Goal: Navigation & Orientation: Find specific page/section

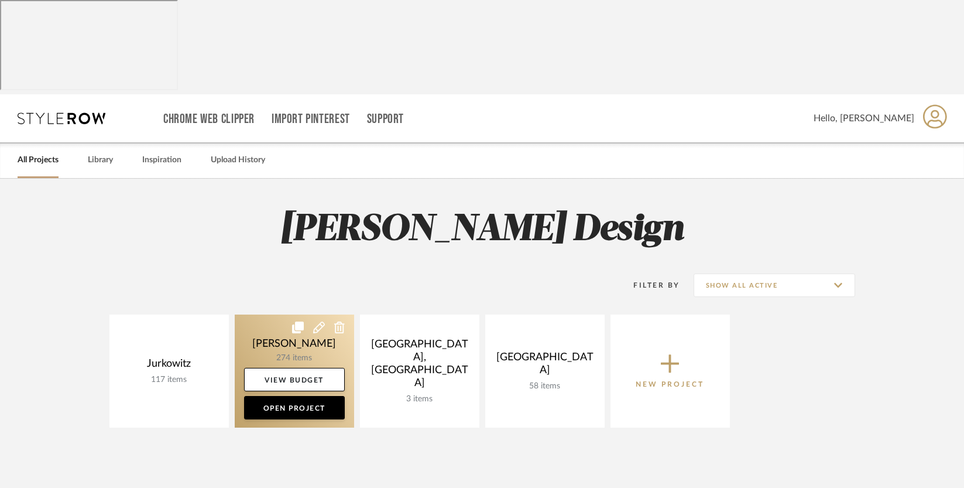
click at [281, 314] on link at bounding box center [294, 370] width 119 height 113
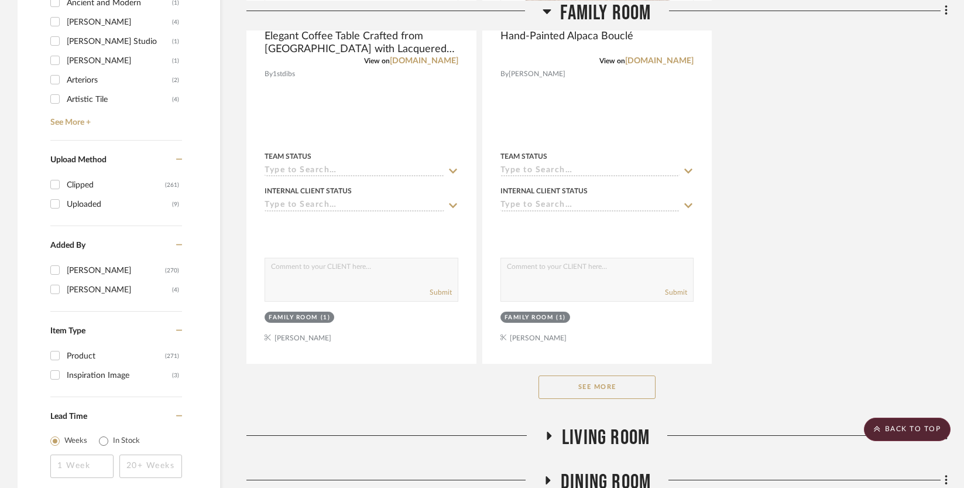
scroll to position [1595, 0]
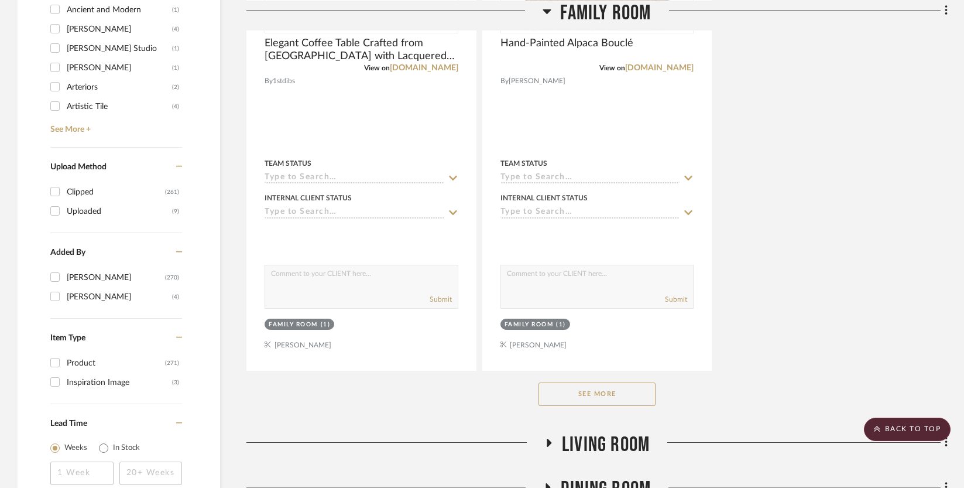
click at [541, 387] on button "See More" at bounding box center [597, 393] width 117 height 23
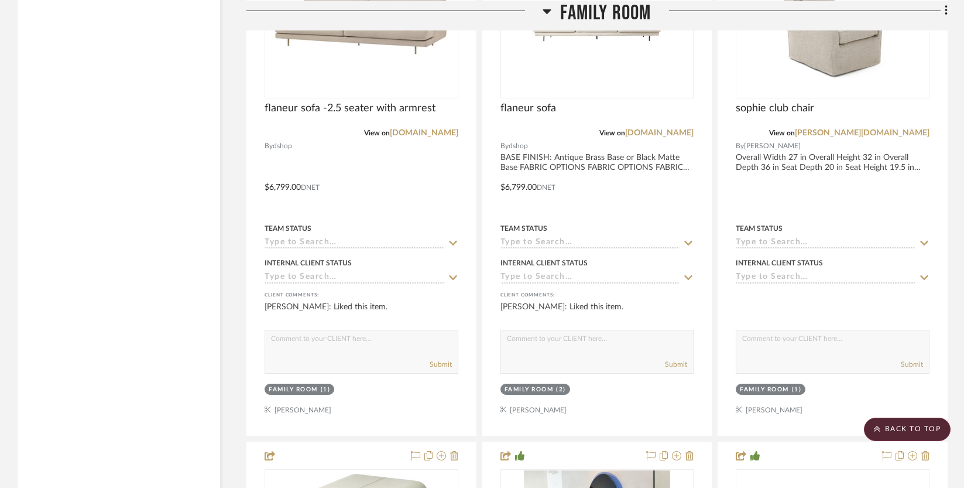
scroll to position [7764, 0]
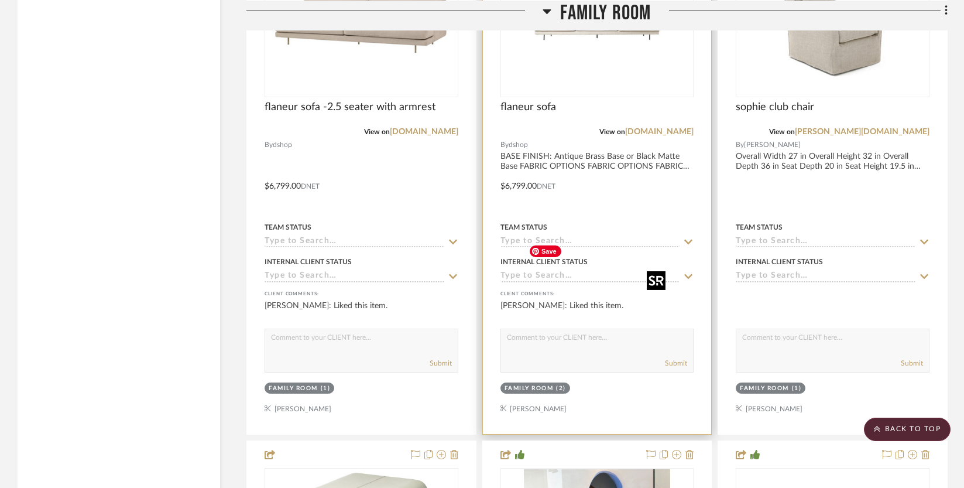
click at [594, 96] on img "0" at bounding box center [597, 23] width 146 height 146
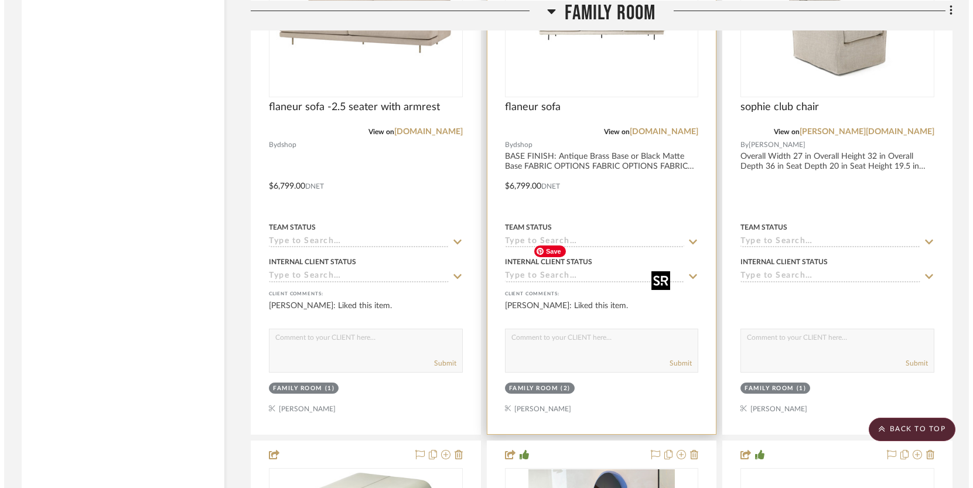
scroll to position [0, 0]
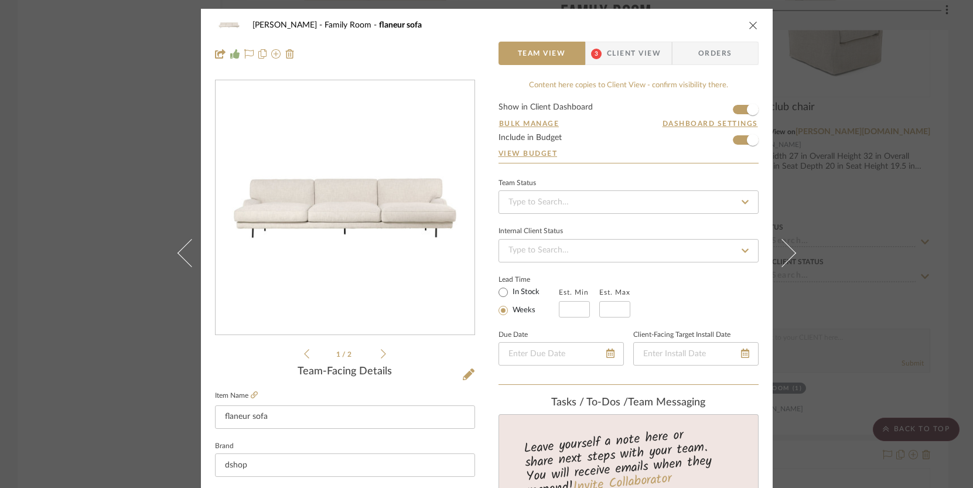
click at [850, 395] on div "[PERSON_NAME] Family Room flaneur sofa Team View 3 Client View Orders 1 / 2 Tea…" at bounding box center [486, 244] width 973 height 488
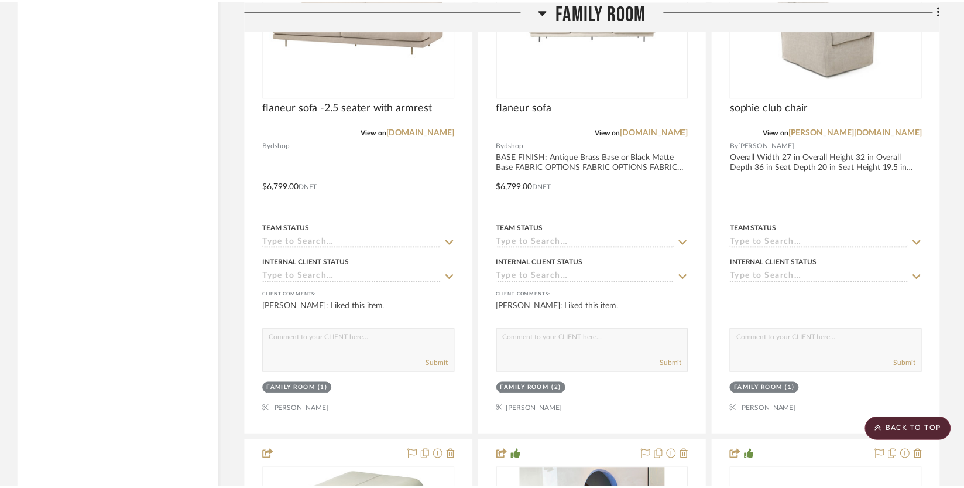
scroll to position [7764, 0]
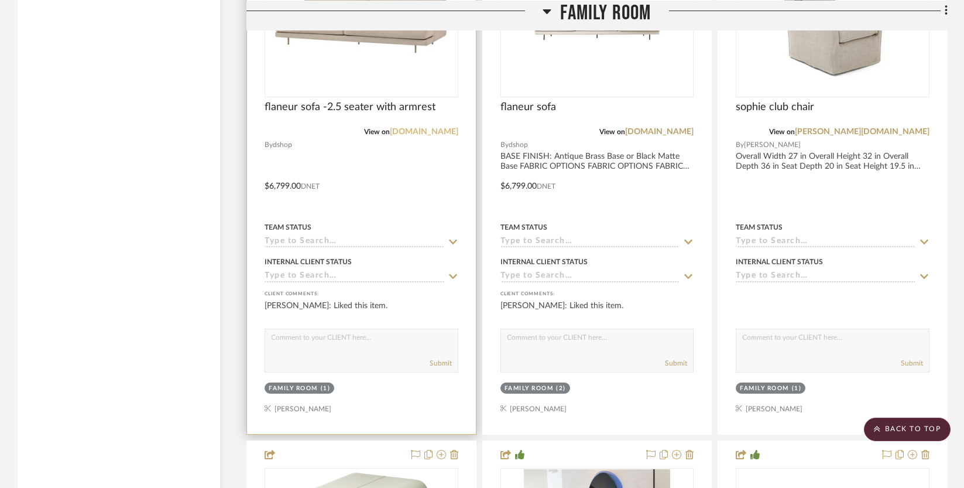
click at [405, 136] on link "[DOMAIN_NAME]" at bounding box center [424, 132] width 69 height 8
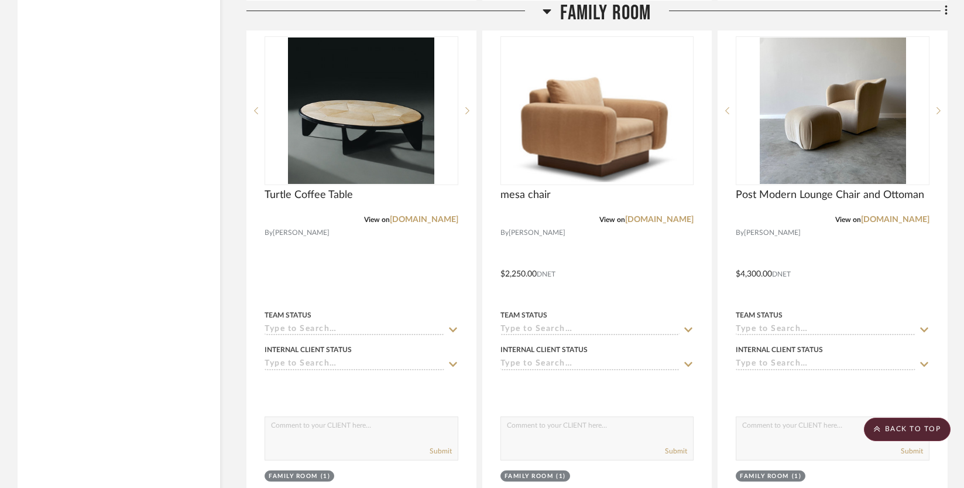
scroll to position [2484, 0]
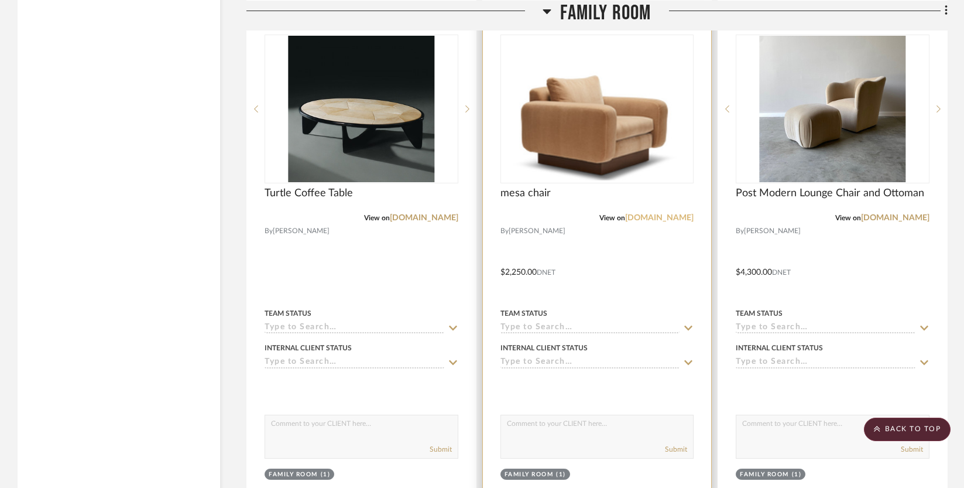
click at [643, 222] on link "[DOMAIN_NAME]" at bounding box center [659, 218] width 69 height 8
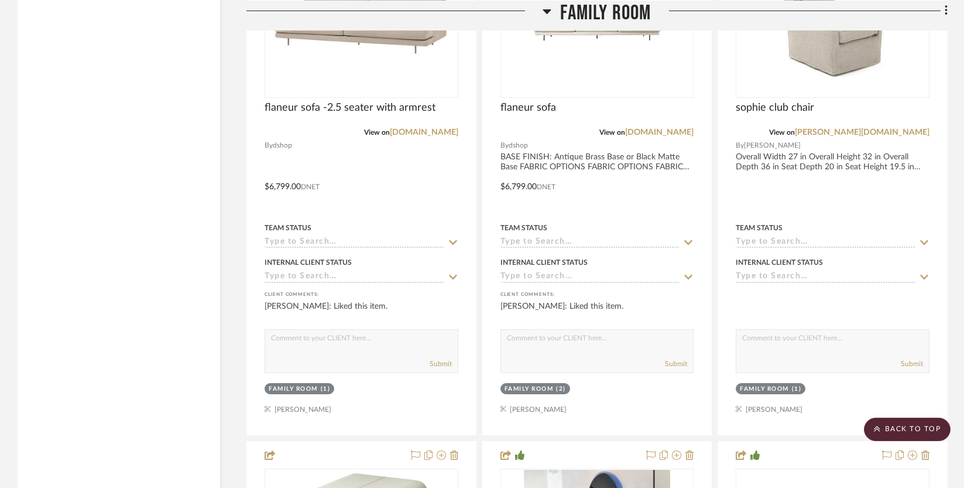
scroll to position [7812, 0]
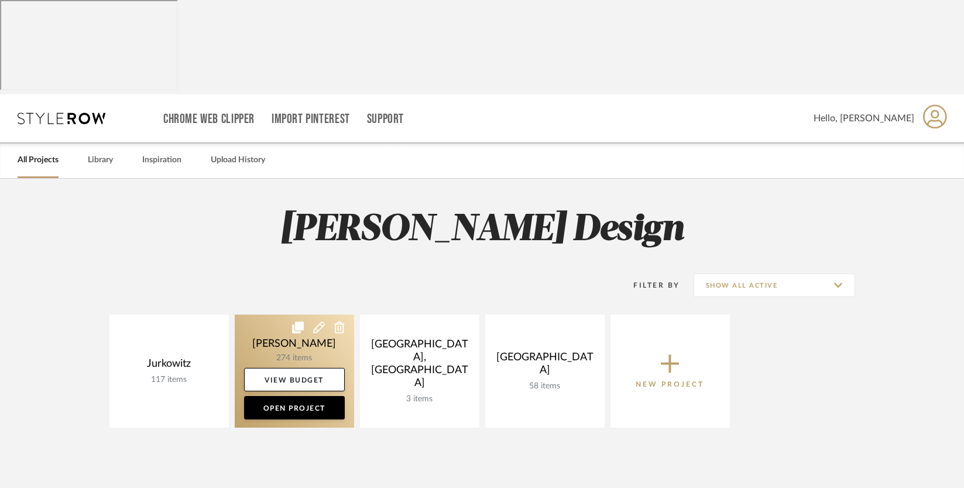
click at [281, 314] on link at bounding box center [294, 370] width 119 height 113
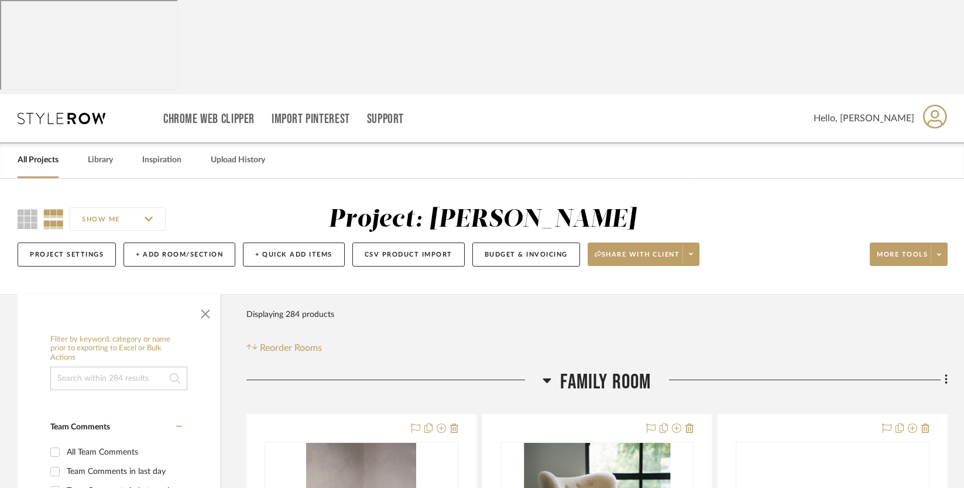
click at [547, 373] on icon at bounding box center [547, 380] width 9 height 14
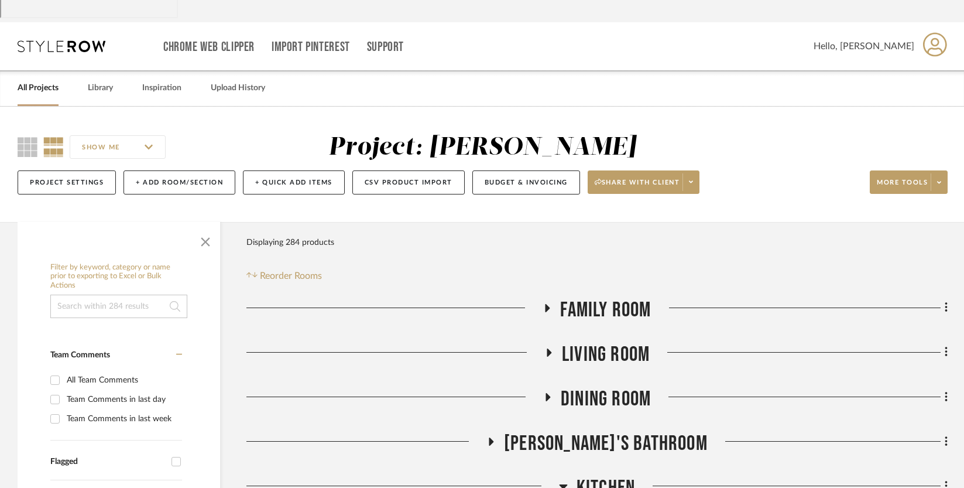
scroll to position [100, 0]
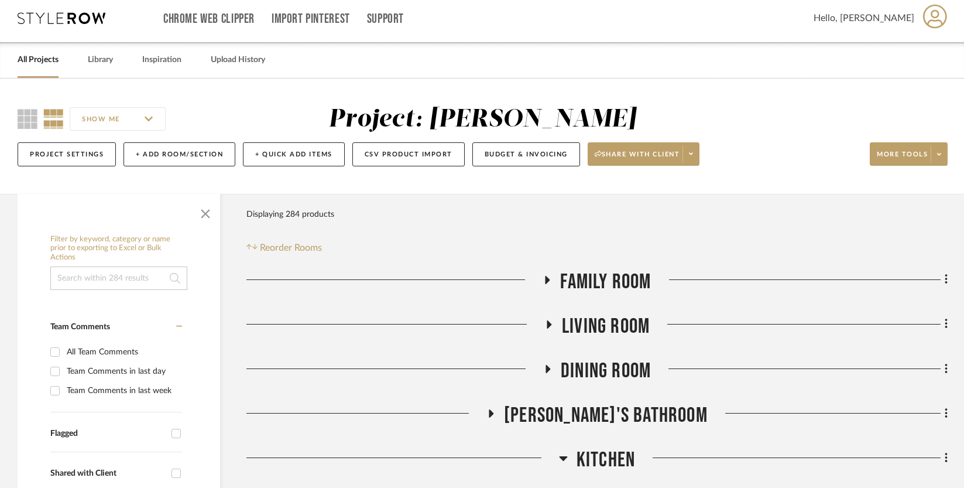
click at [547, 364] on fa-icon at bounding box center [547, 372] width 9 height 17
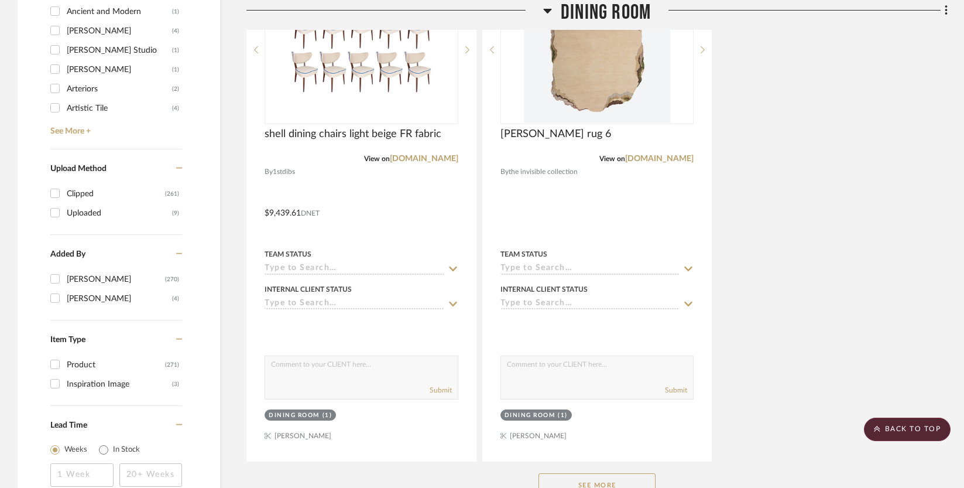
scroll to position [1704, 0]
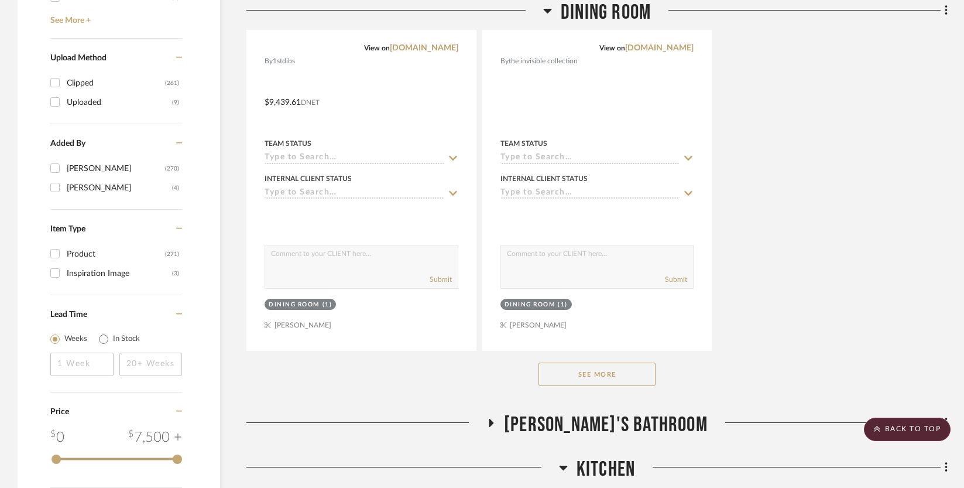
click at [569, 369] on button "See More" at bounding box center [597, 373] width 117 height 23
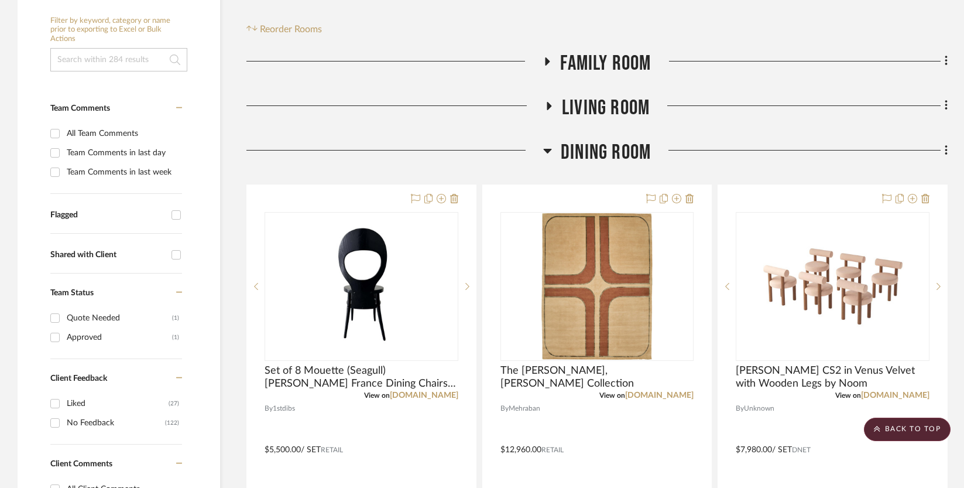
scroll to position [317, 0]
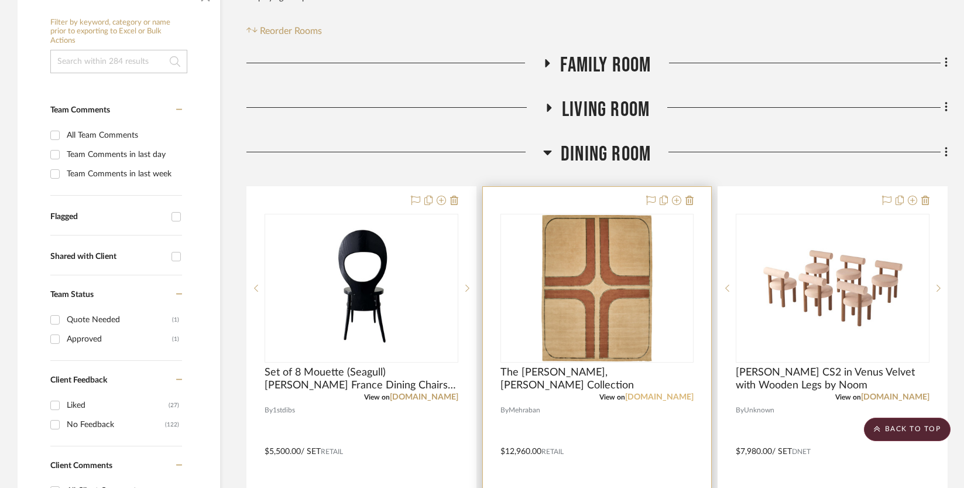
click at [663, 393] on link "mehraban.com" at bounding box center [659, 397] width 69 height 8
click at [661, 393] on link "mehraban.com" at bounding box center [659, 397] width 69 height 8
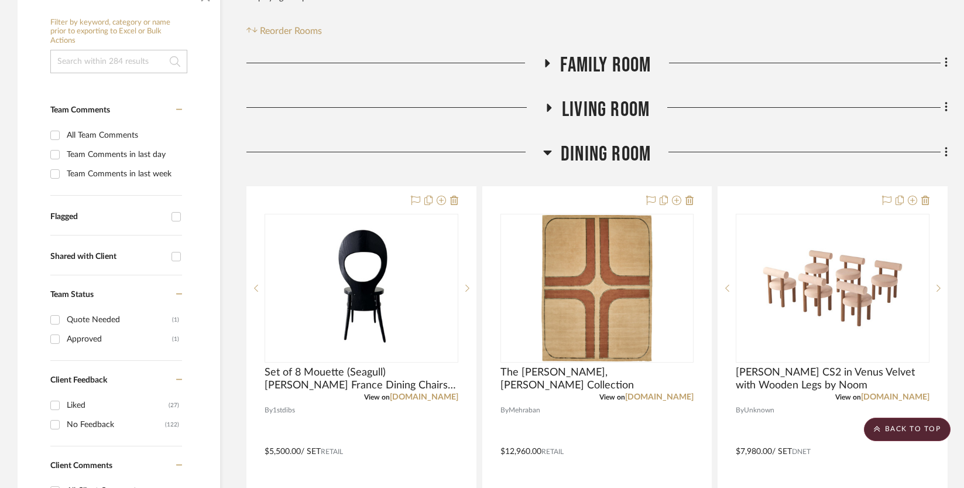
click at [546, 150] on icon at bounding box center [547, 152] width 8 height 5
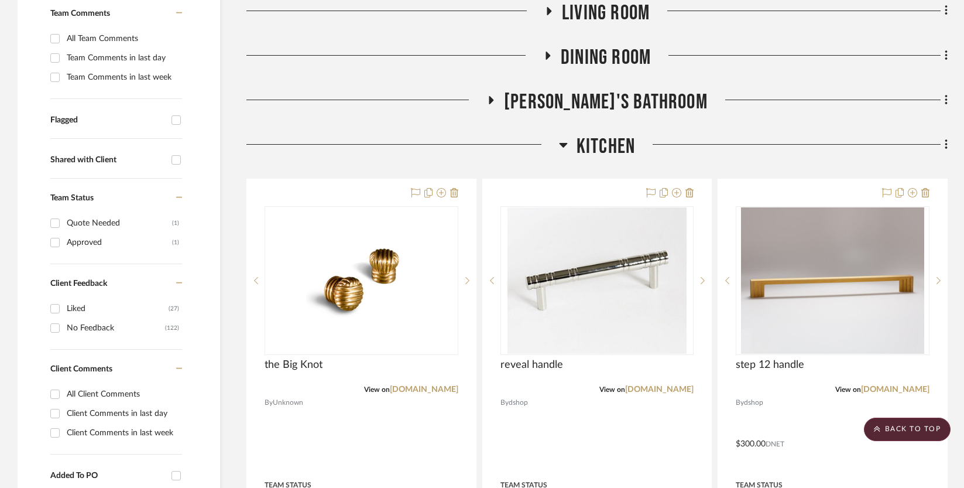
scroll to position [415, 0]
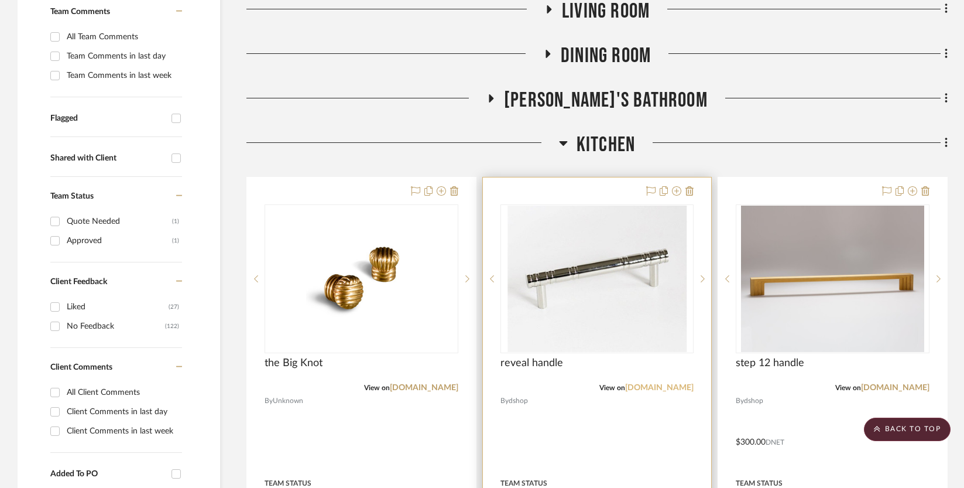
click at [633, 383] on link "[DOMAIN_NAME]" at bounding box center [659, 387] width 69 height 8
